Goal: Transaction & Acquisition: Download file/media

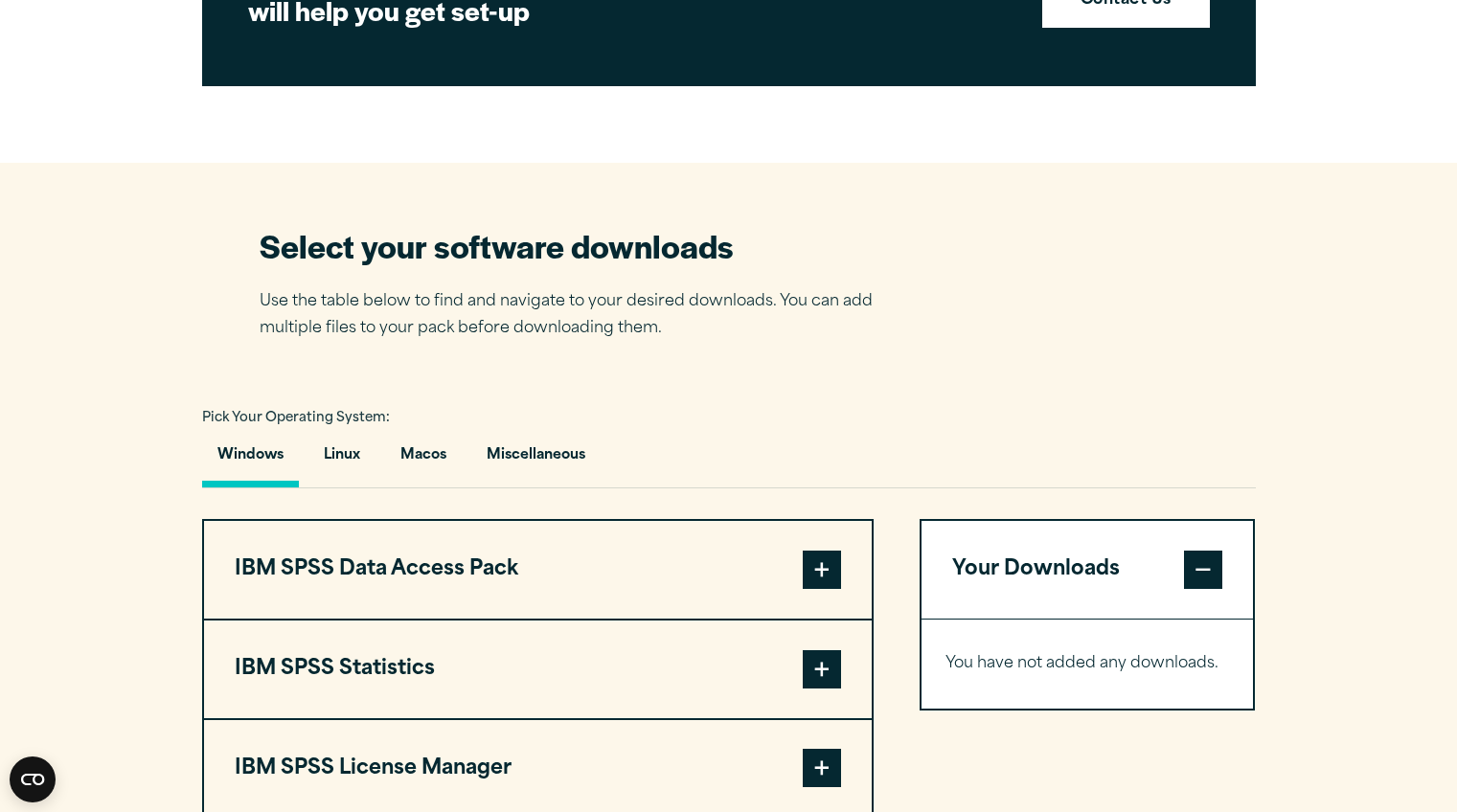
scroll to position [1034, 0]
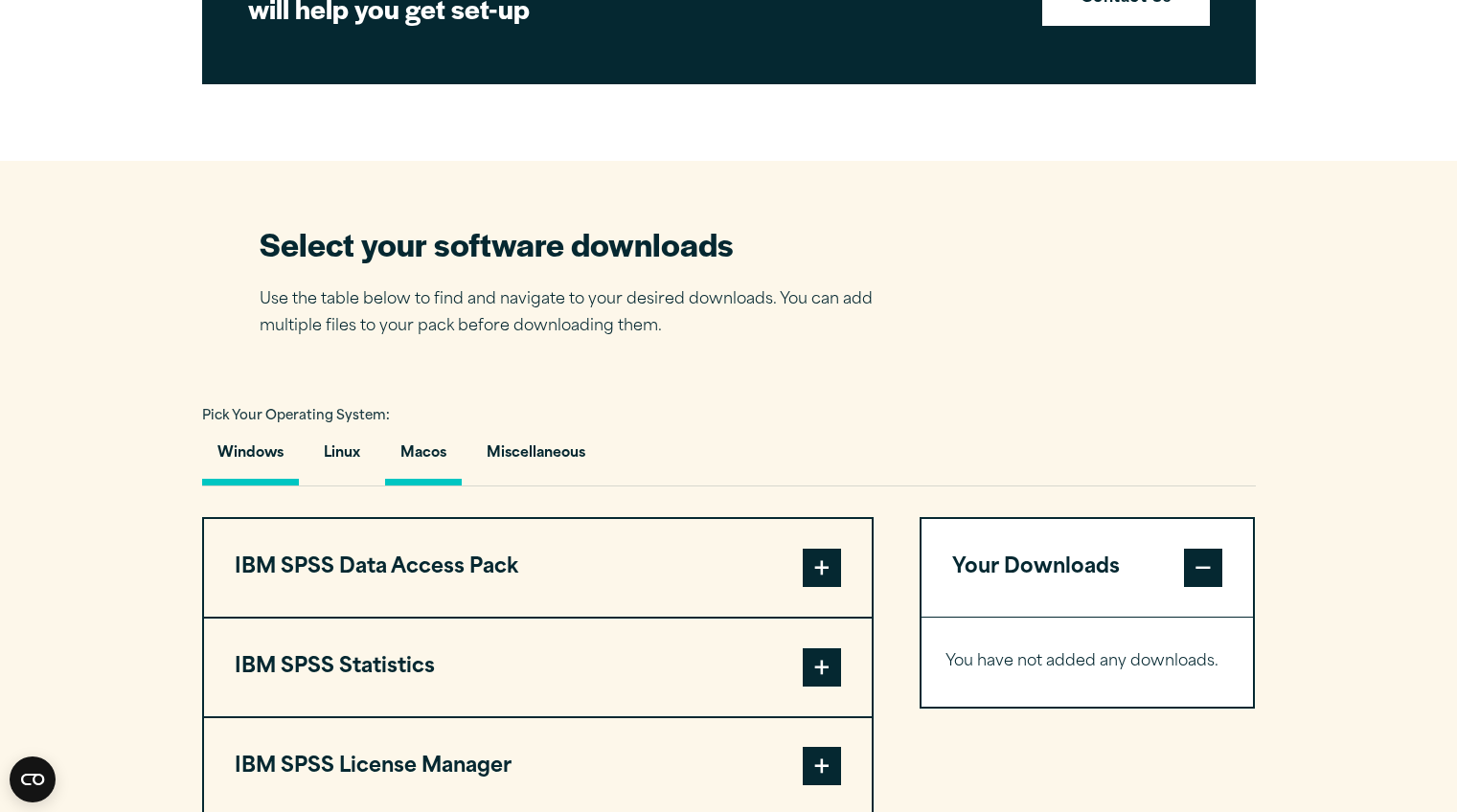
click at [427, 457] on button "Macos" at bounding box center [423, 458] width 77 height 54
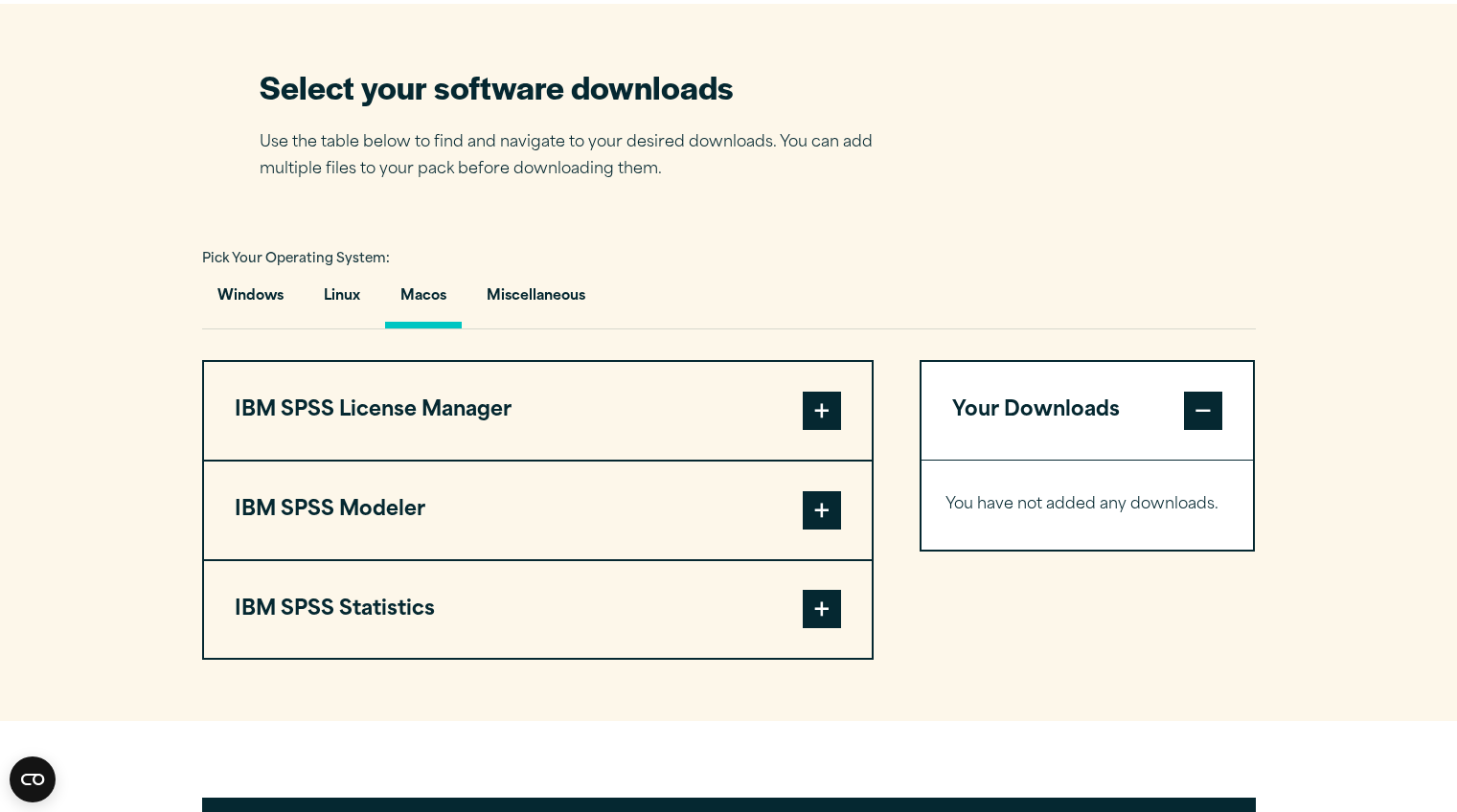
scroll to position [1194, 0]
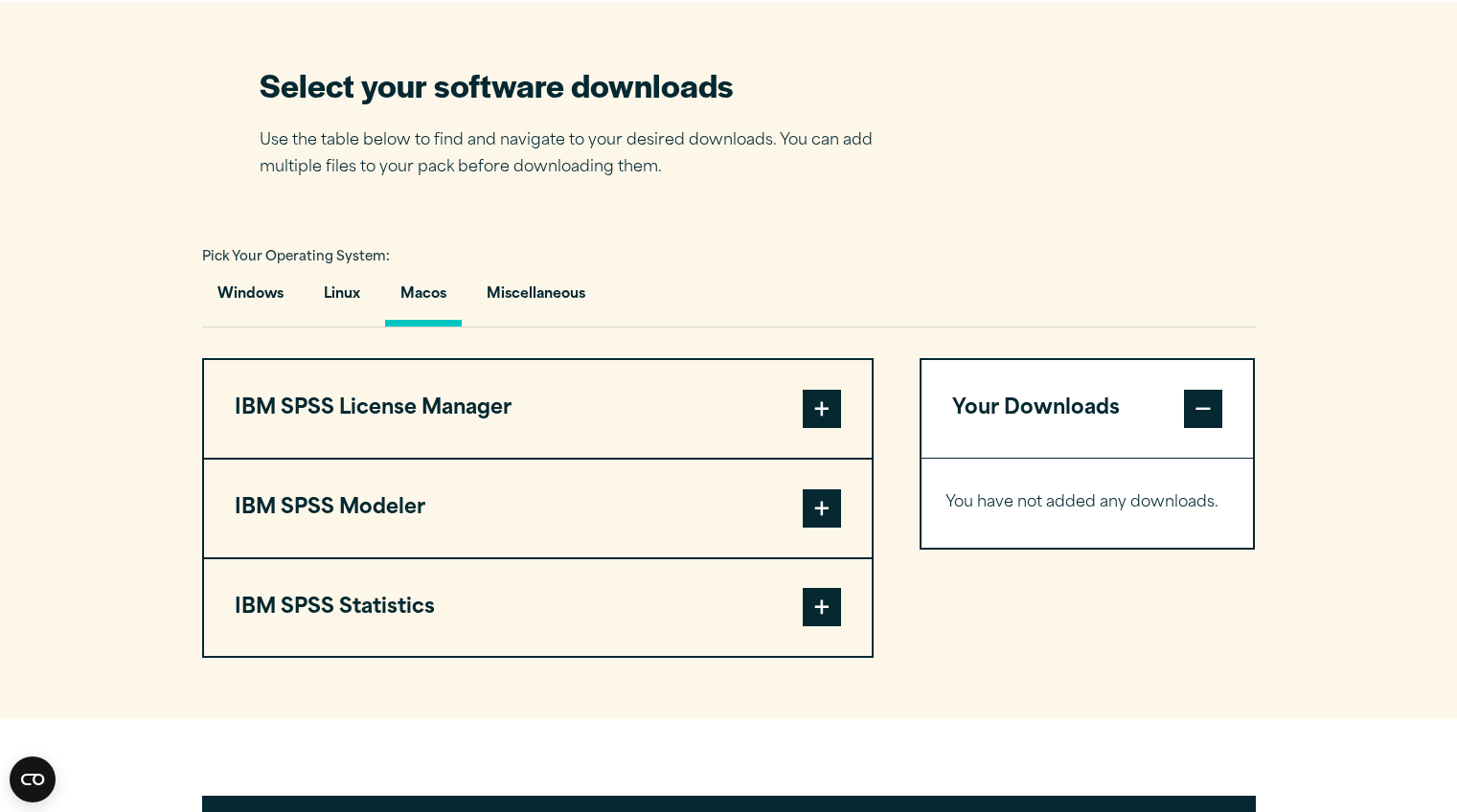
click at [822, 619] on span at bounding box center [821, 606] width 38 height 38
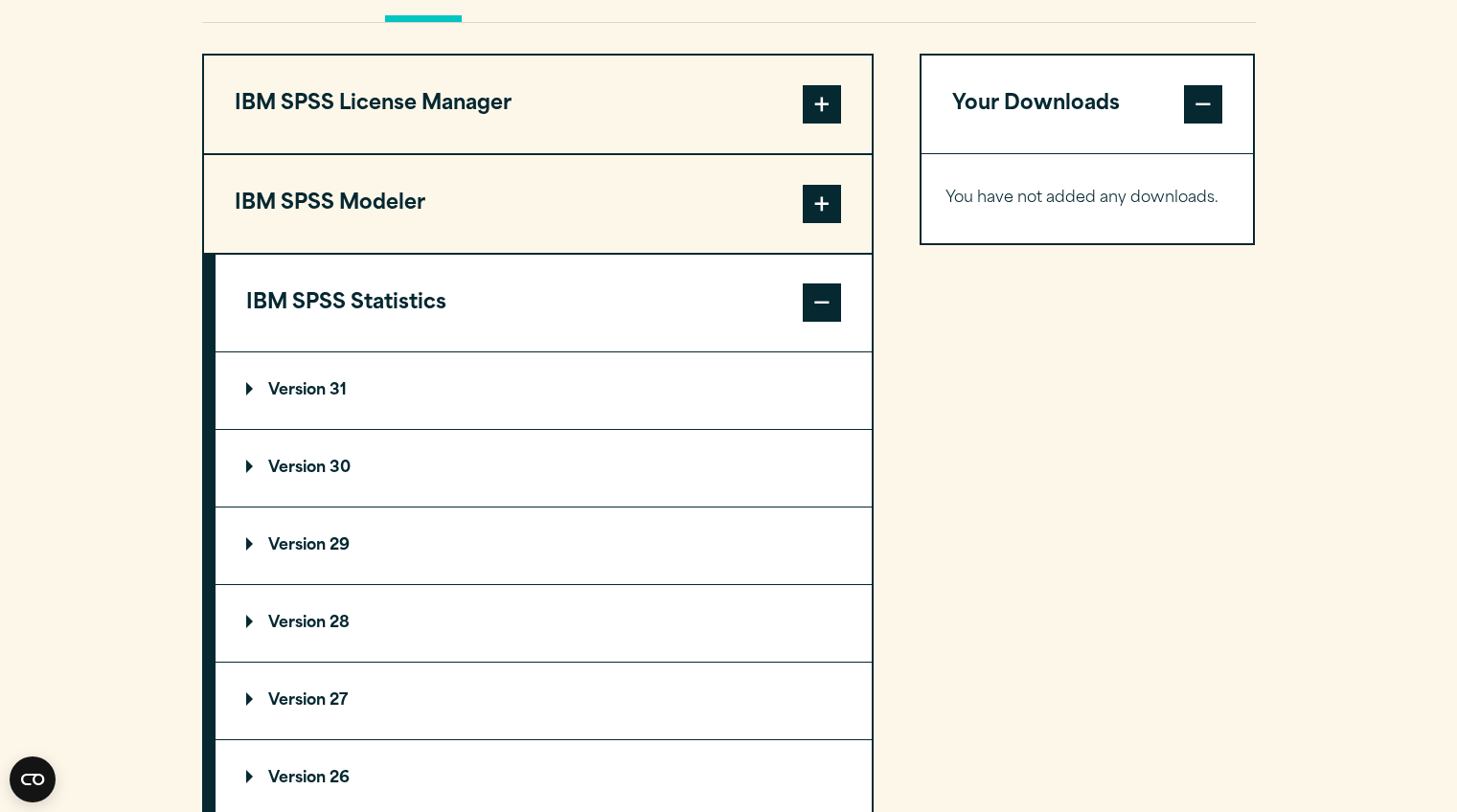
scroll to position [1499, 0]
click at [322, 549] on p "Version 29" at bounding box center [297, 545] width 104 height 16
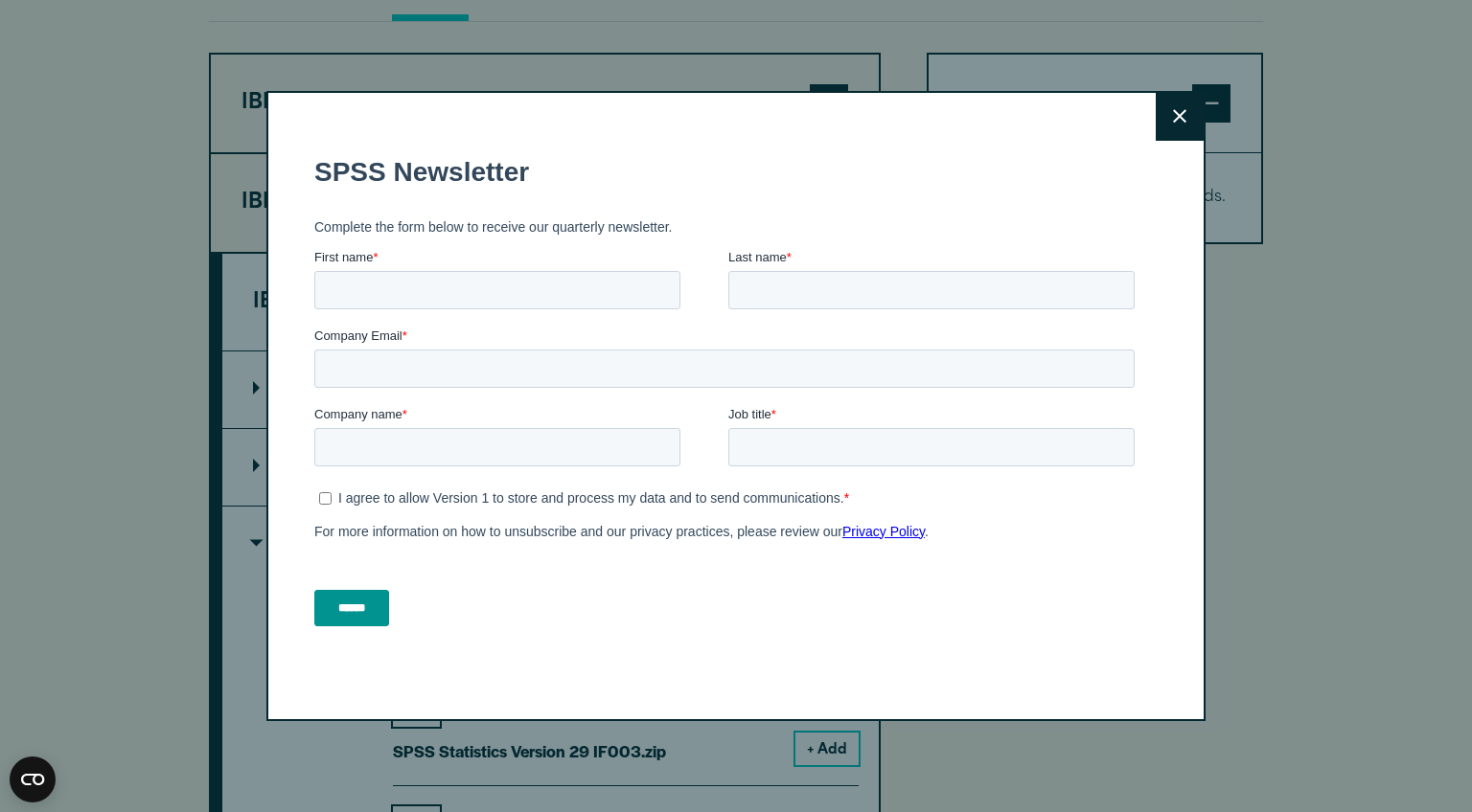
click at [1169, 105] on button "Close" at bounding box center [1179, 117] width 48 height 48
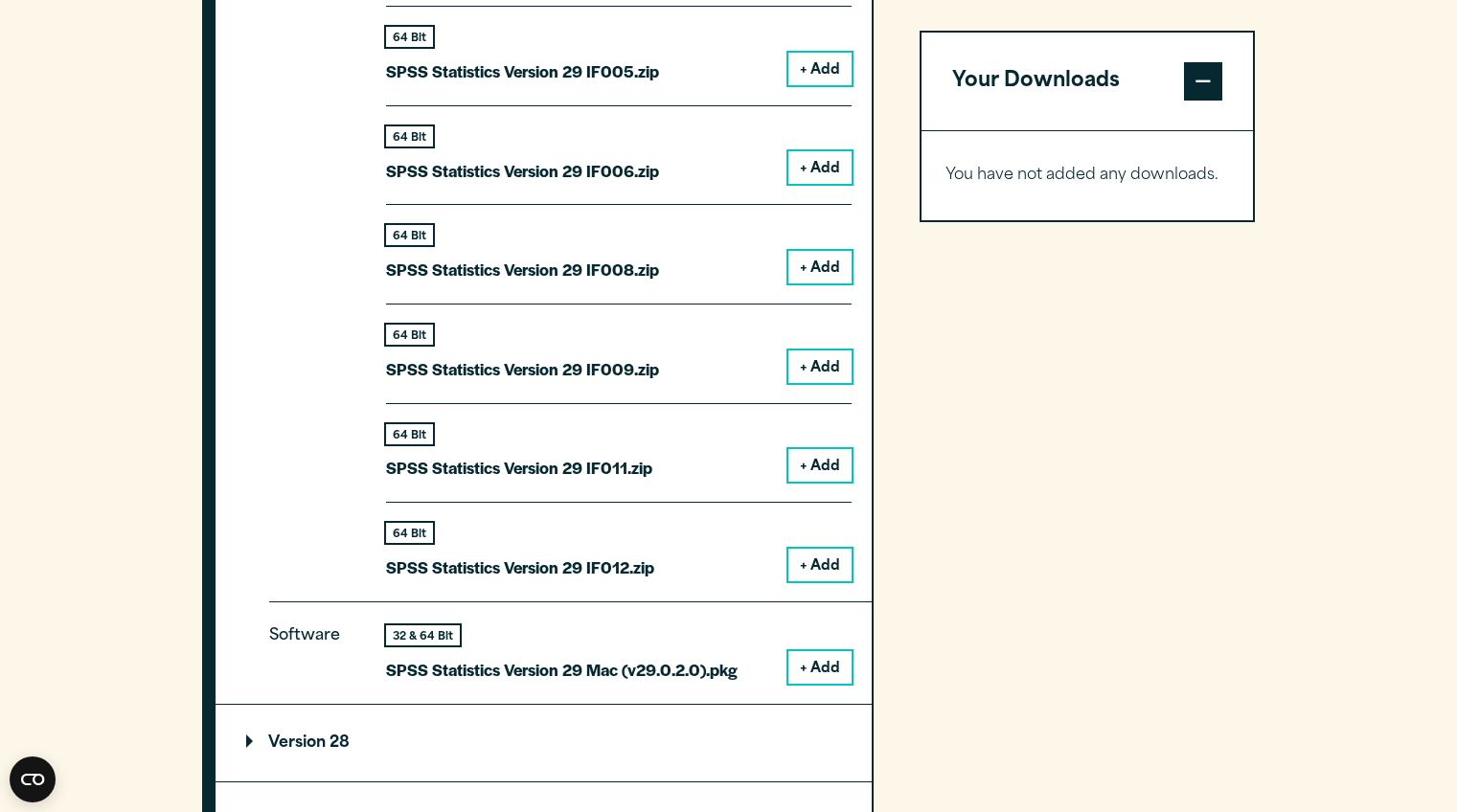
scroll to position [2379, 0]
click at [837, 666] on button "+ Add" at bounding box center [820, 667] width 63 height 33
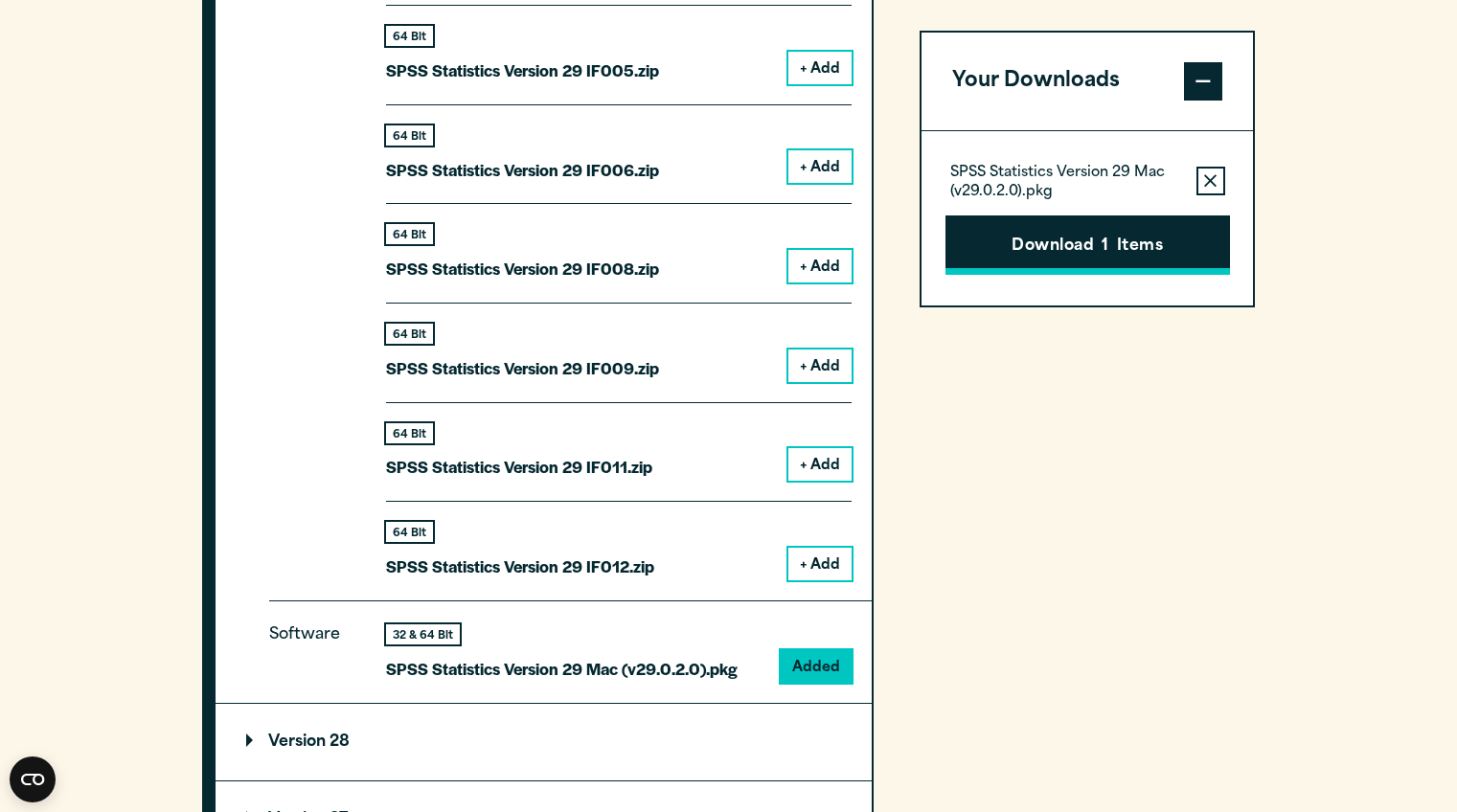
click at [1051, 240] on button "Download 1 Items" at bounding box center [1087, 245] width 285 height 59
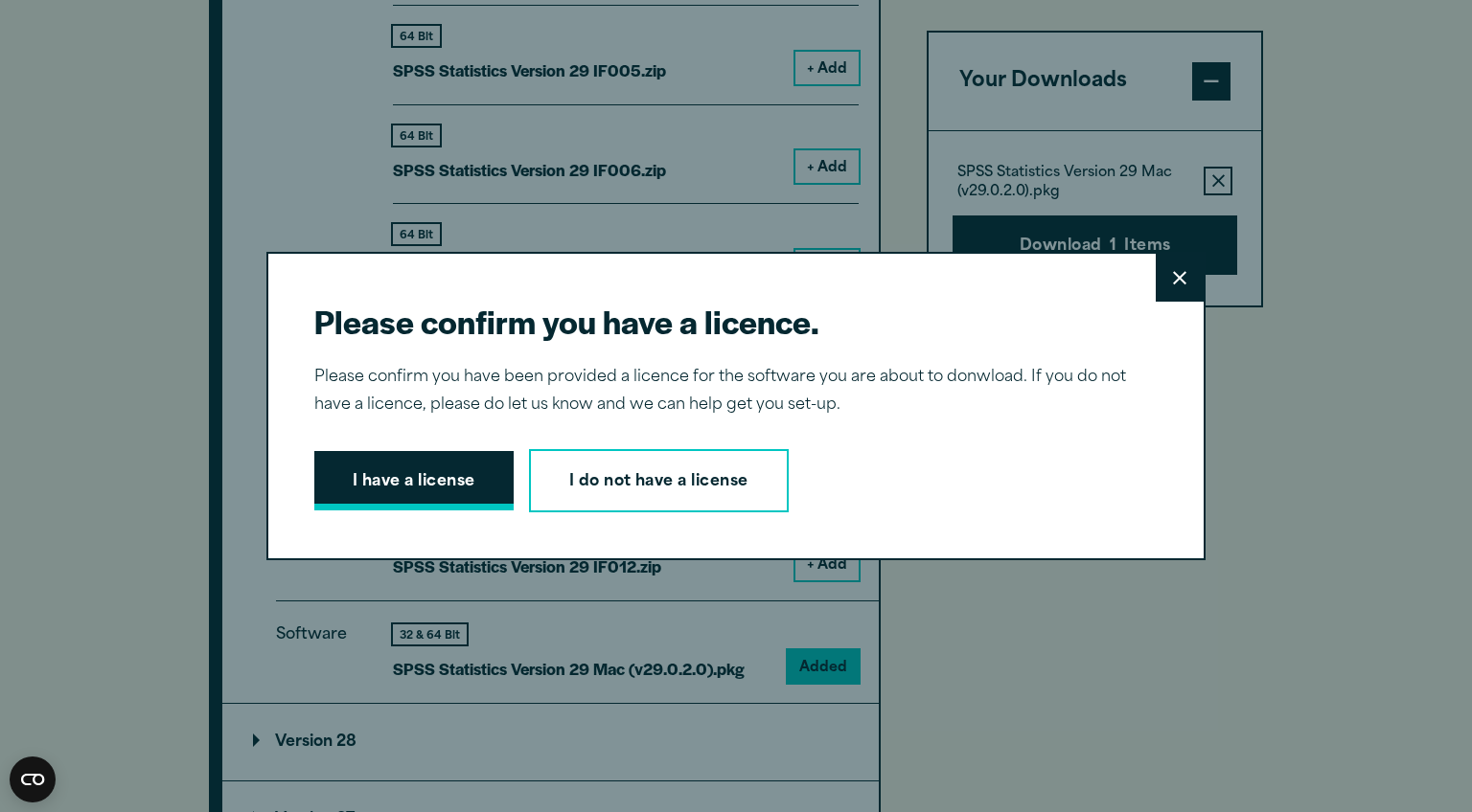
click at [451, 484] on button "I have a license" at bounding box center [413, 480] width 199 height 59
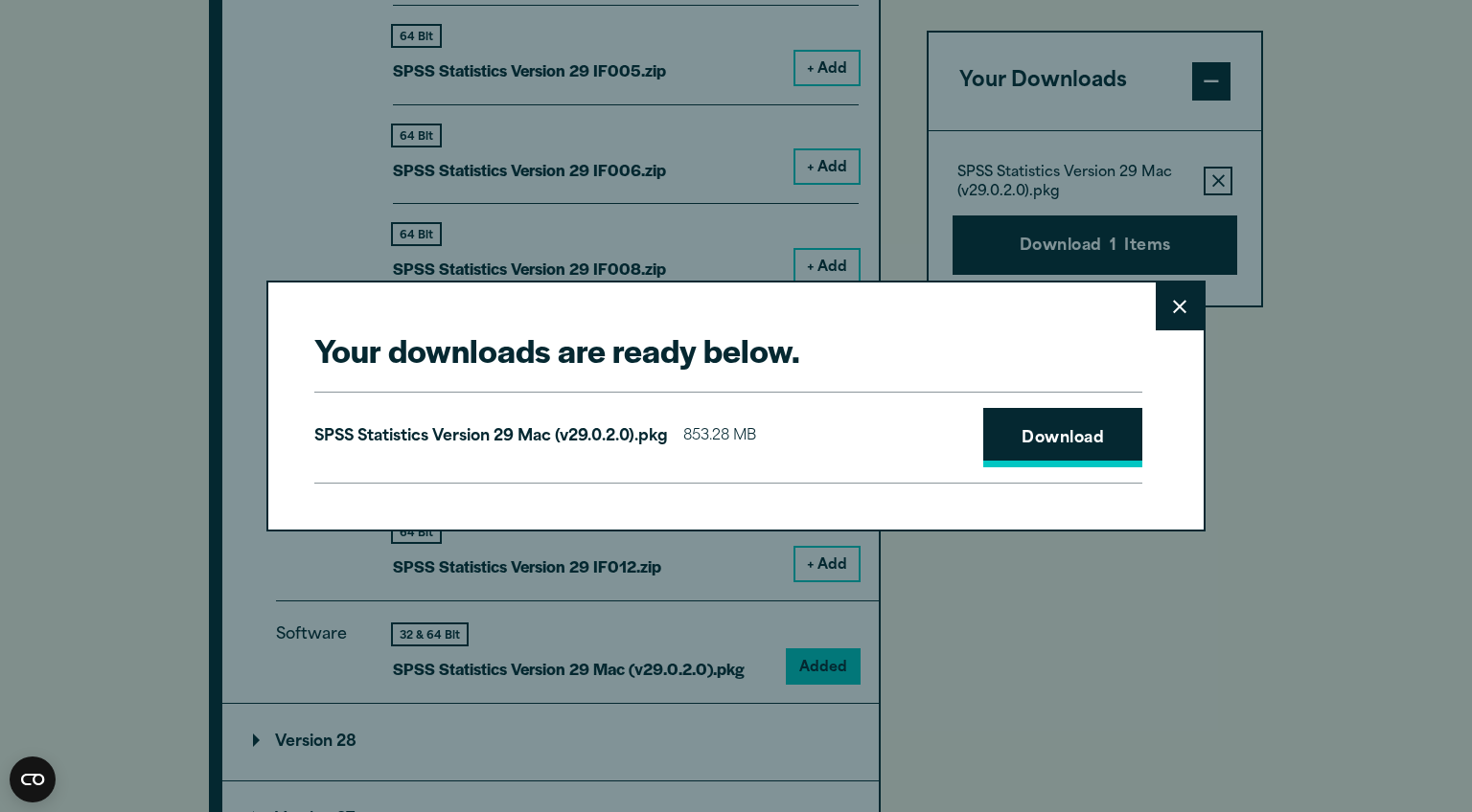
click at [1022, 421] on link "Download" at bounding box center [1063, 437] width 159 height 59
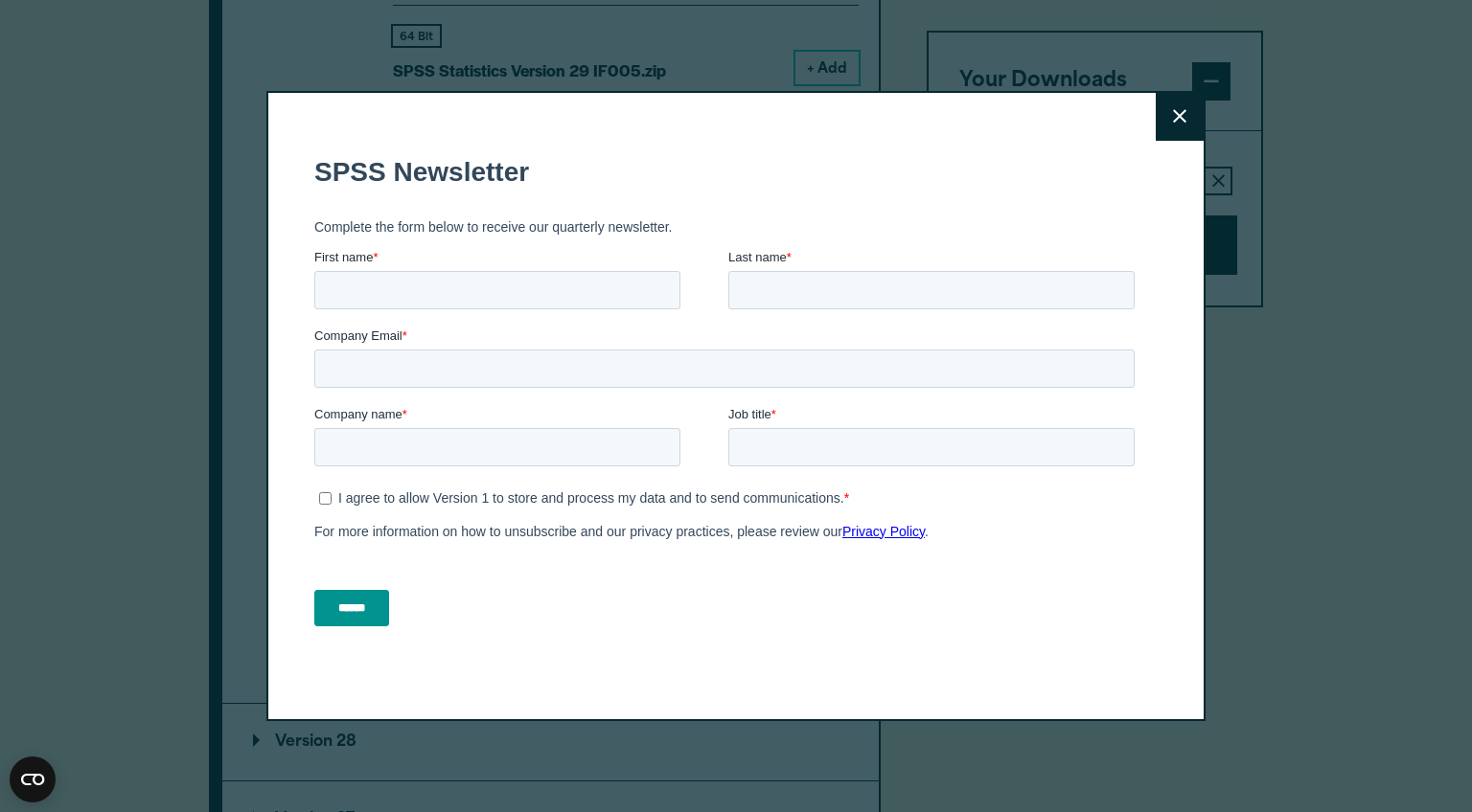
click at [1173, 117] on icon at bounding box center [1180, 117] width 14 height 14
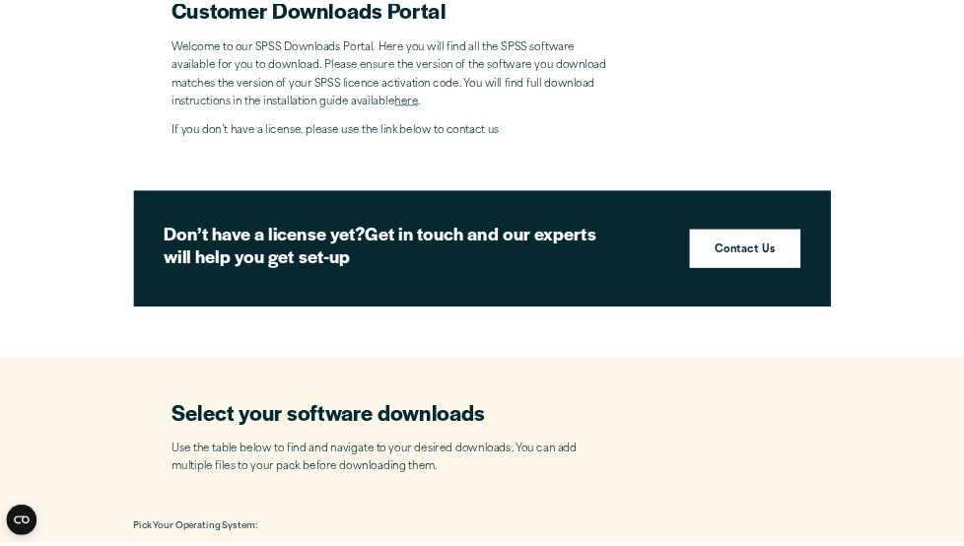
scroll to position [0, 0]
